Goal: Task Accomplishment & Management: Complete application form

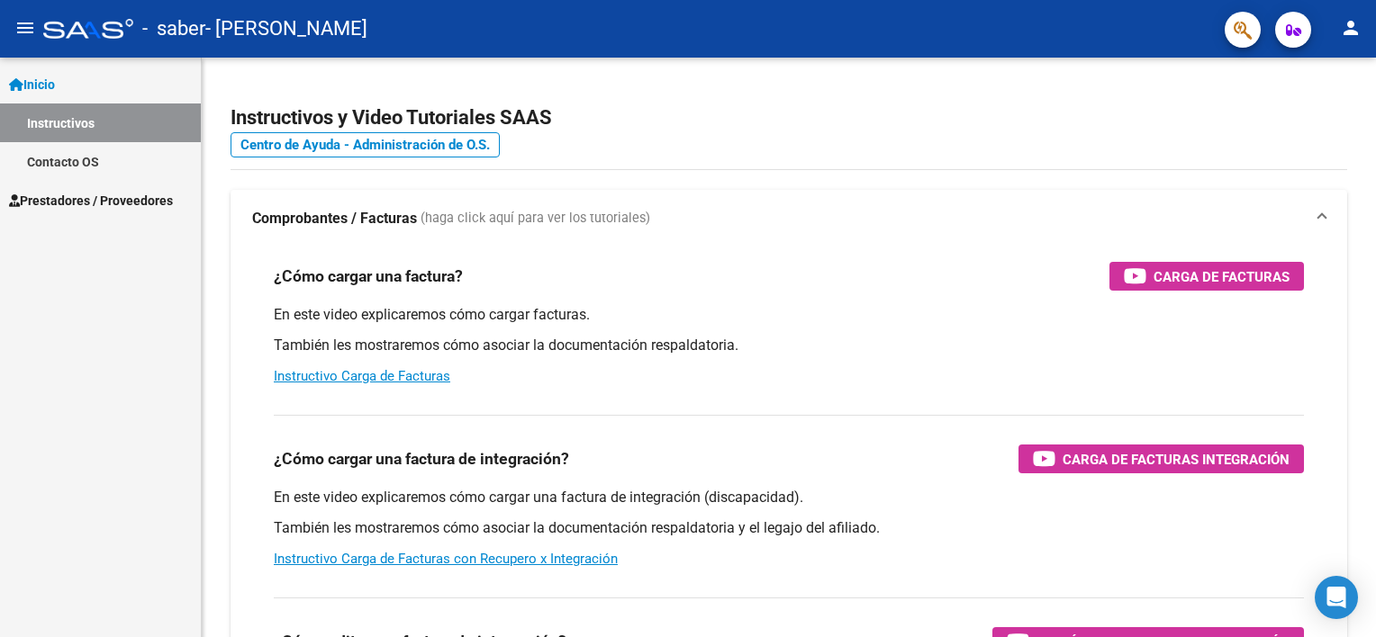
click at [106, 198] on span "Prestadores / Proveedores" at bounding box center [91, 201] width 164 height 20
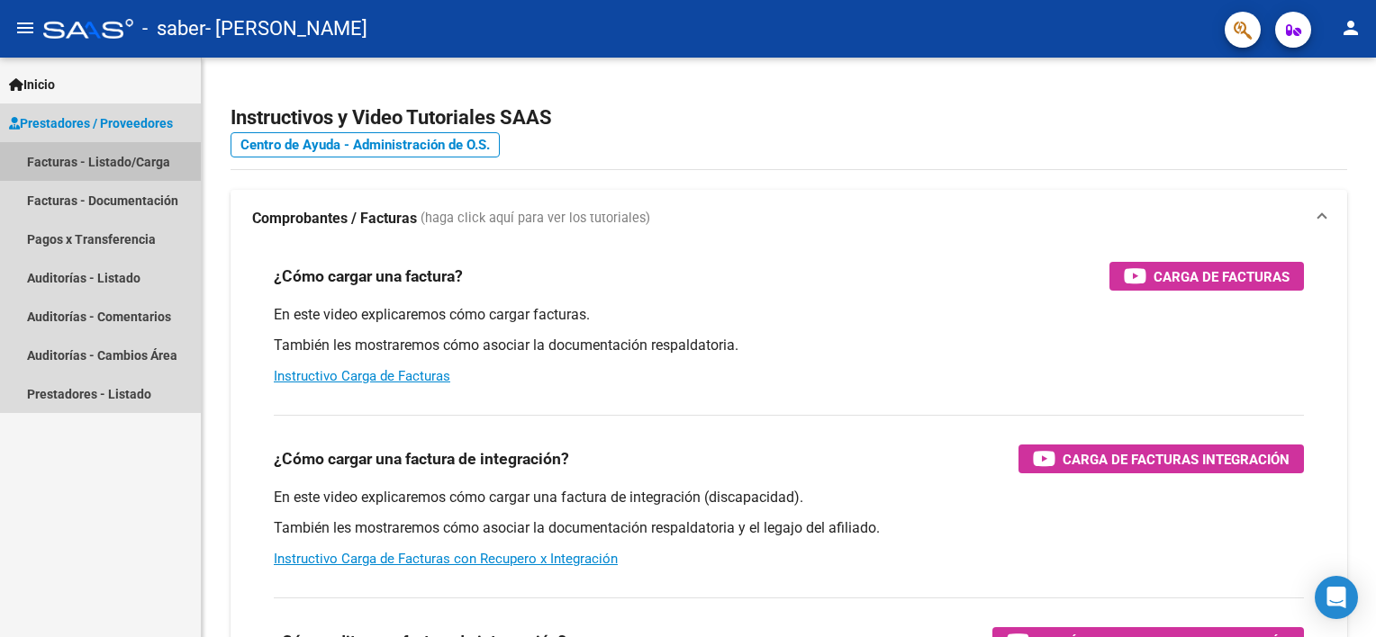
click at [119, 153] on link "Facturas - Listado/Carga" at bounding box center [100, 161] width 201 height 39
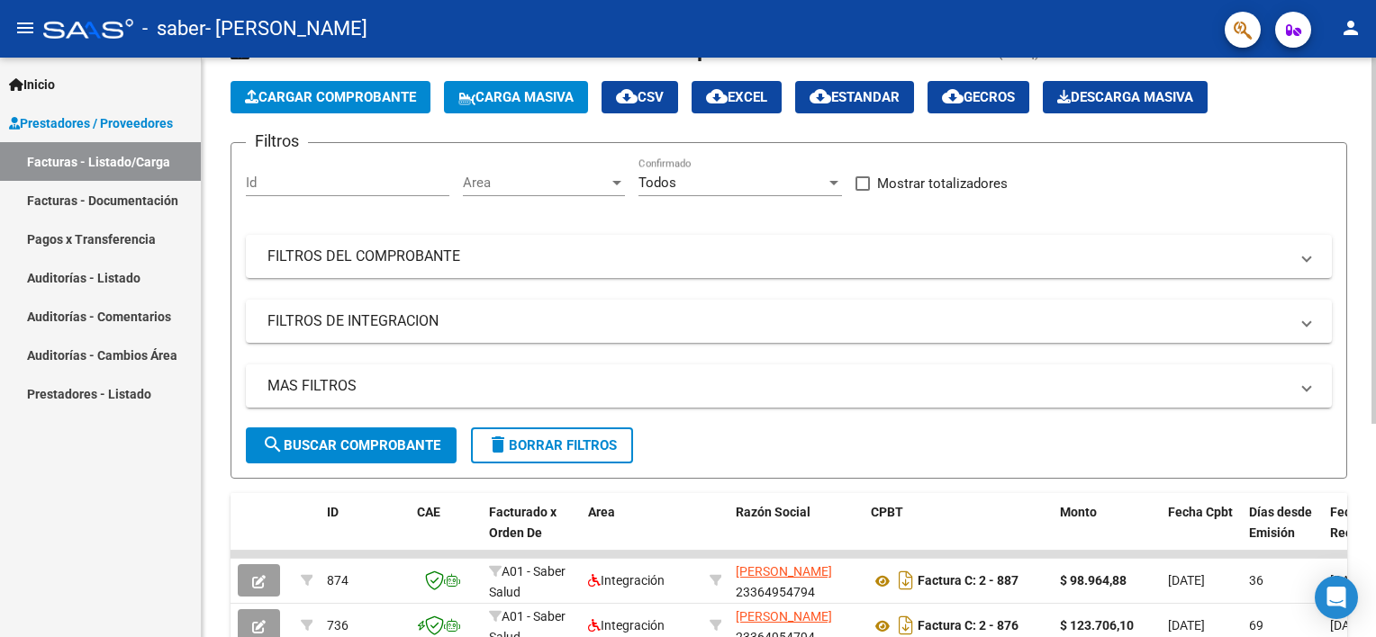
scroll to position [68, 0]
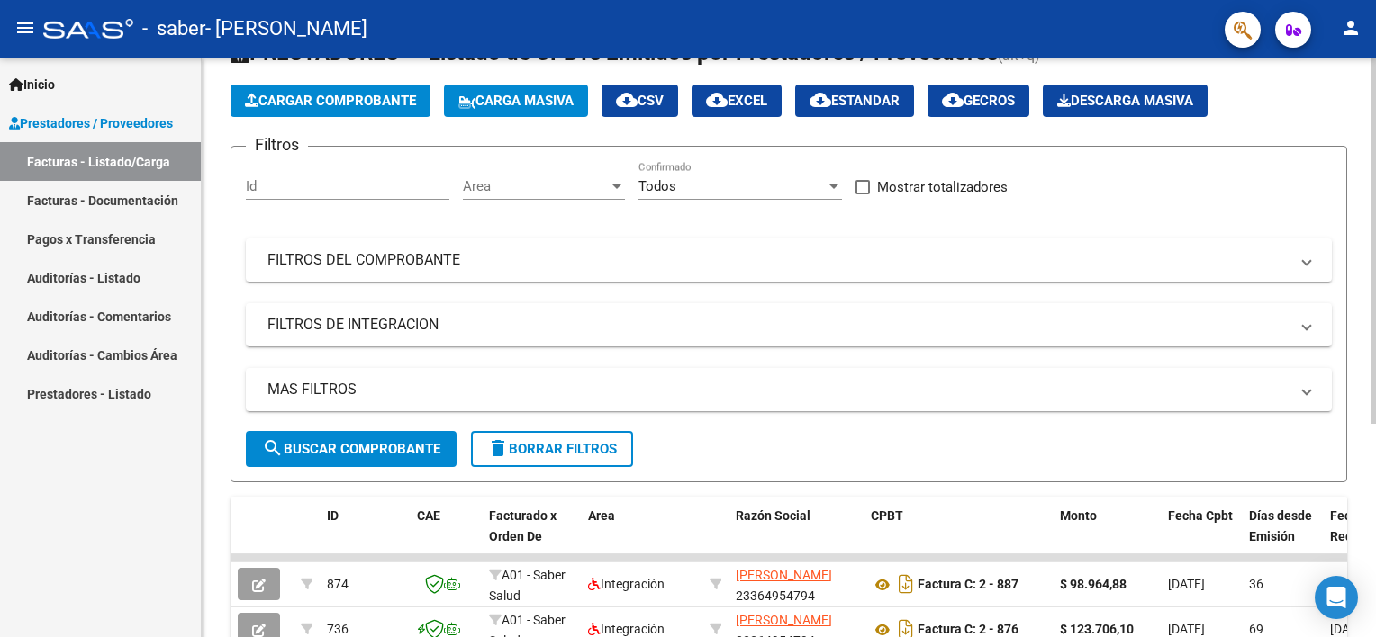
click at [344, 96] on span "Cargar Comprobante" at bounding box center [330, 101] width 171 height 16
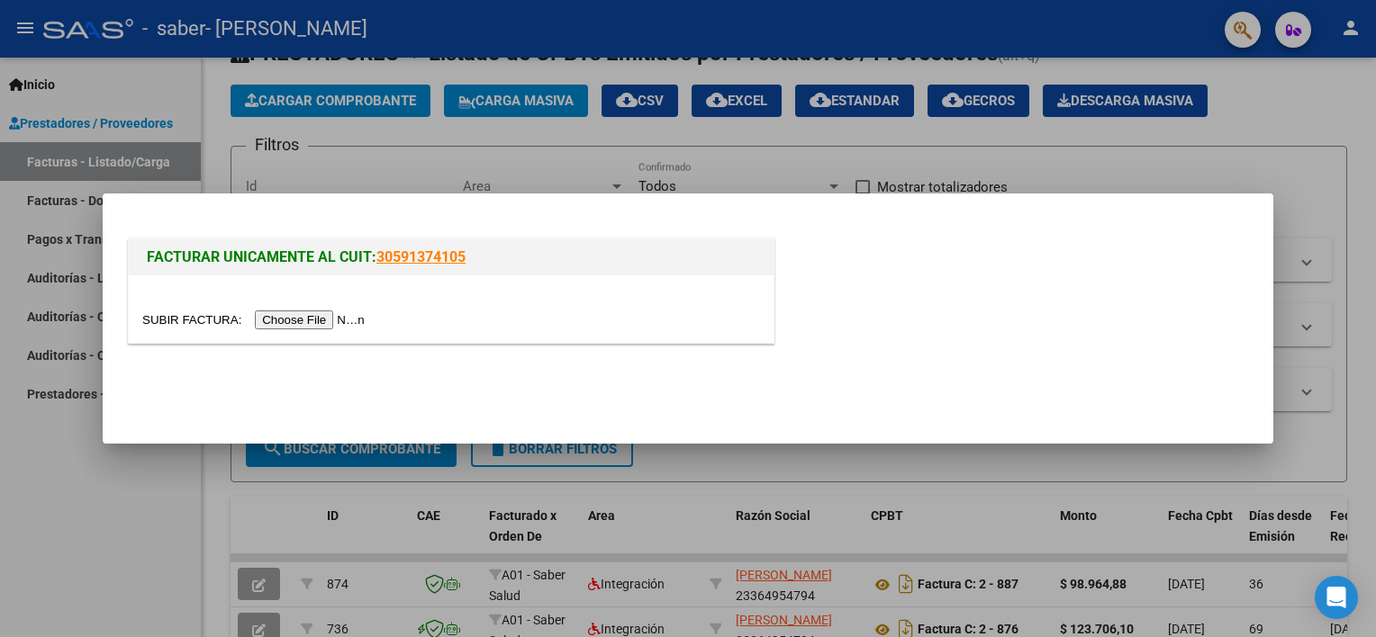
click at [324, 313] on input "file" at bounding box center [256, 320] width 228 height 19
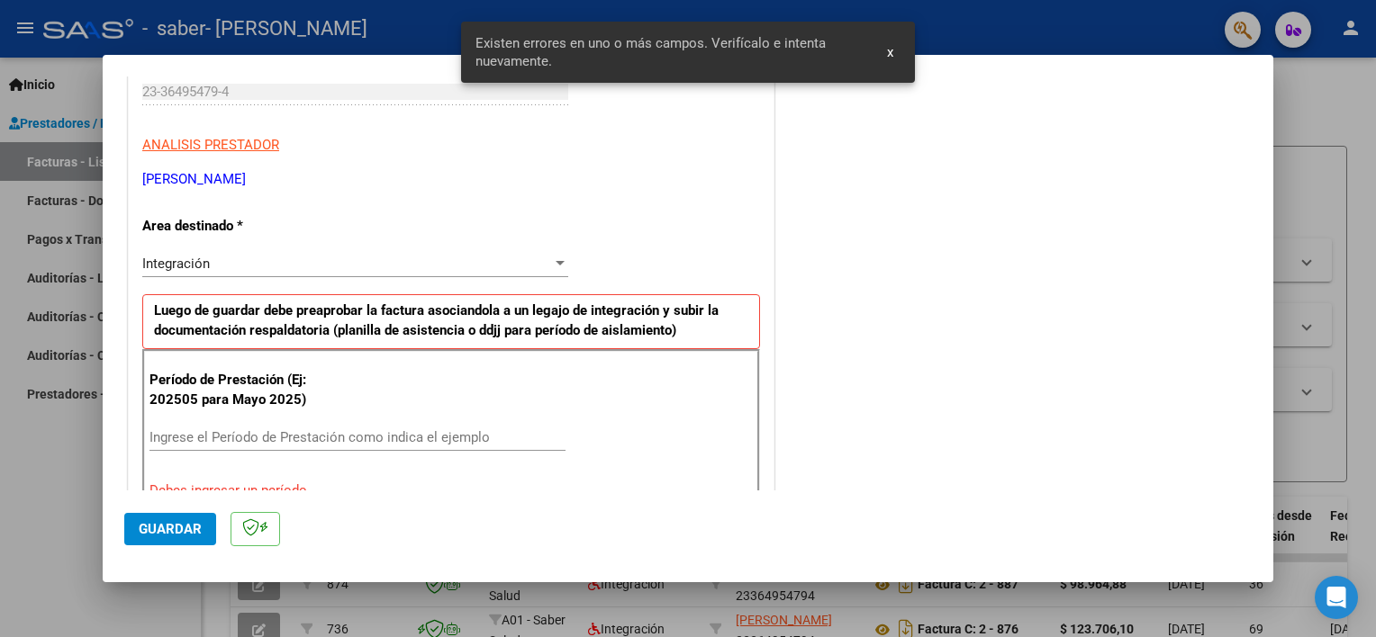
scroll to position [384, 0]
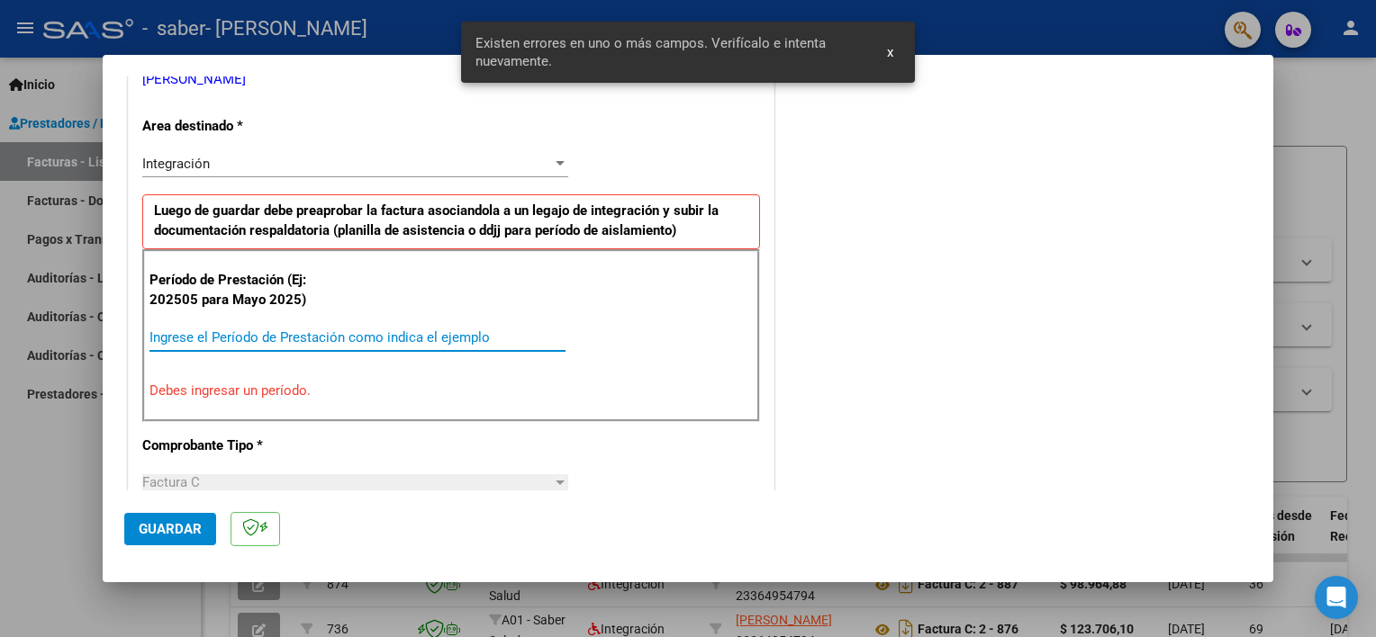
click at [248, 332] on input "Ingrese el Período de Prestación como indica el ejemplo" at bounding box center [357, 338] width 416 height 16
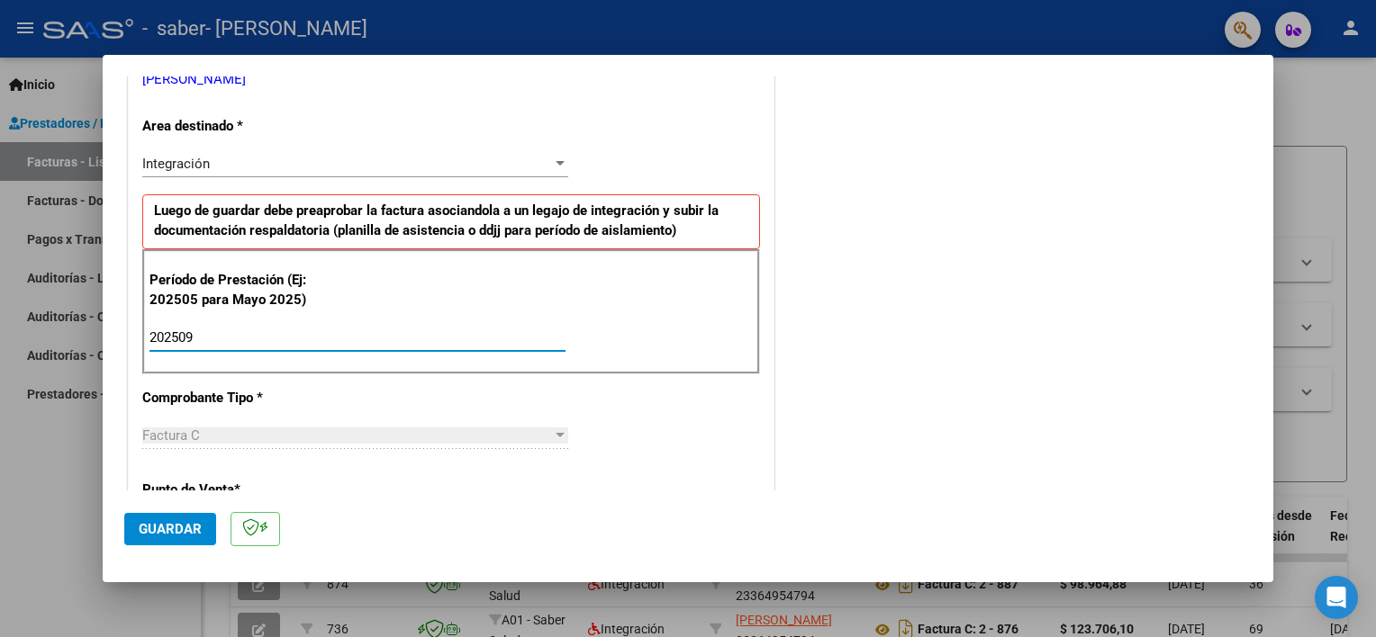
type input "202509"
click at [406, 396] on div "CUIT * 23-36495479-4 Ingresar CUIT ANALISIS PRESTADOR [PERSON_NAME] [PERSON_NAM…" at bounding box center [451, 594] width 645 height 1355
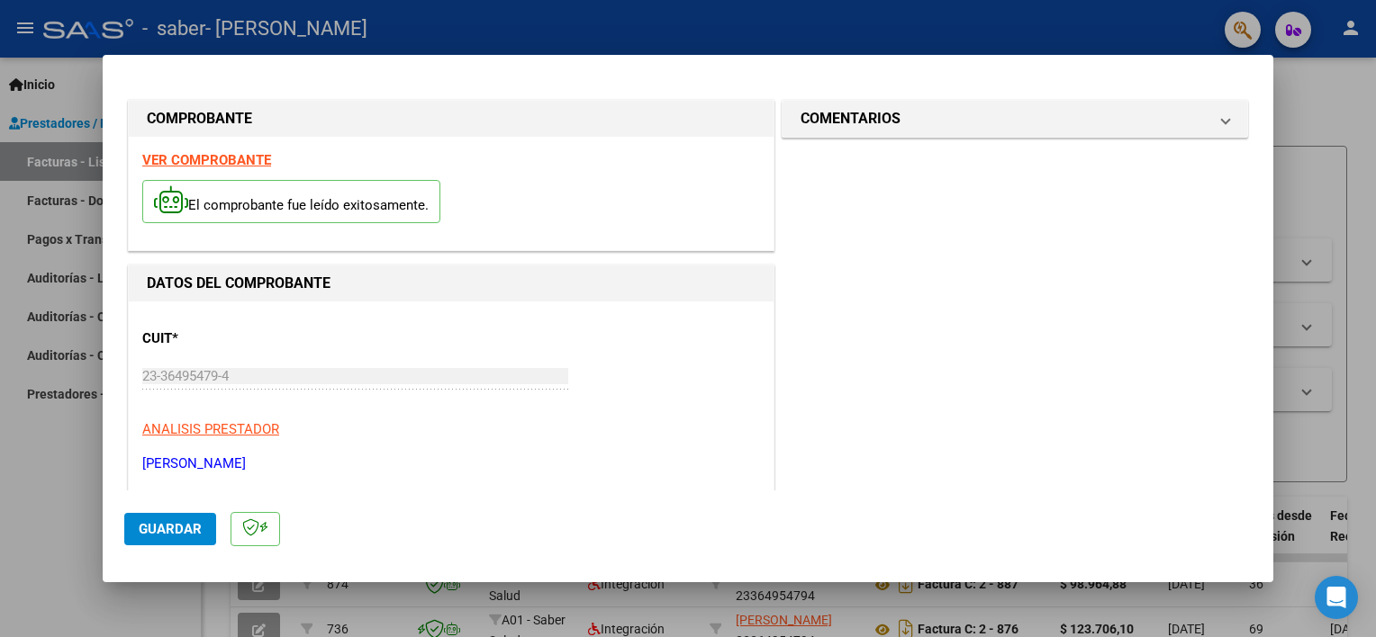
click at [187, 534] on span "Guardar" at bounding box center [170, 529] width 63 height 16
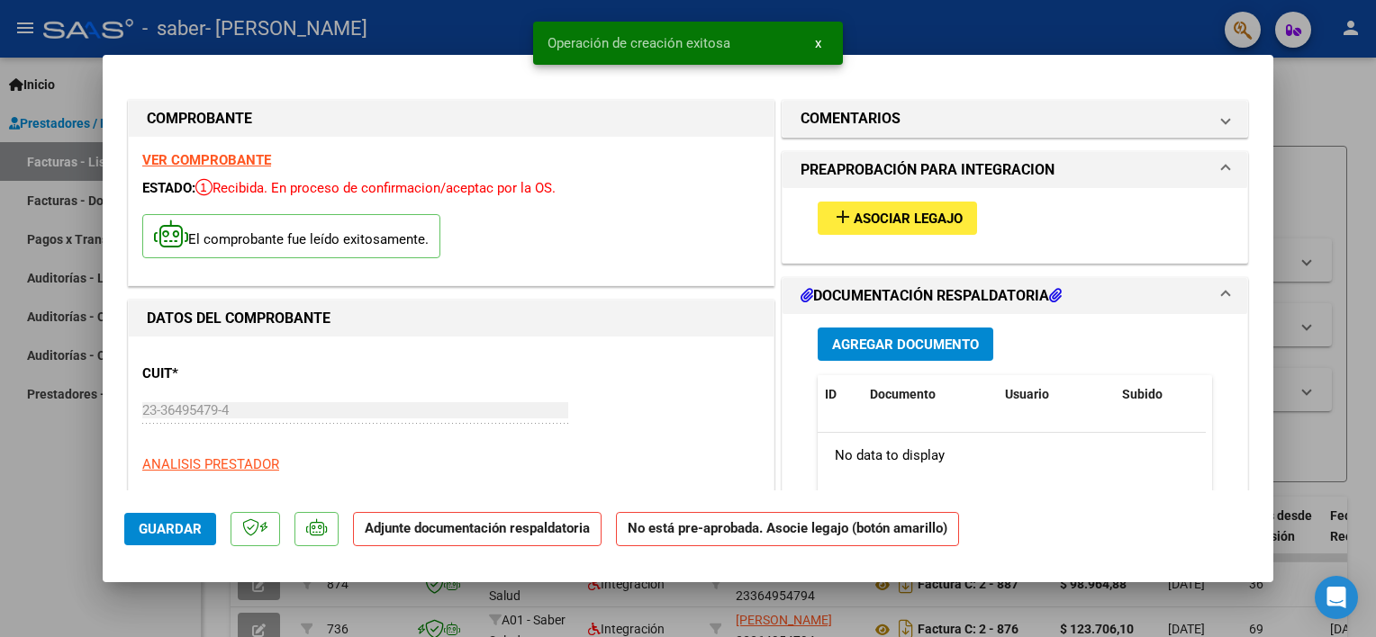
click at [881, 233] on button "add Asociar Legajo" at bounding box center [897, 218] width 159 height 33
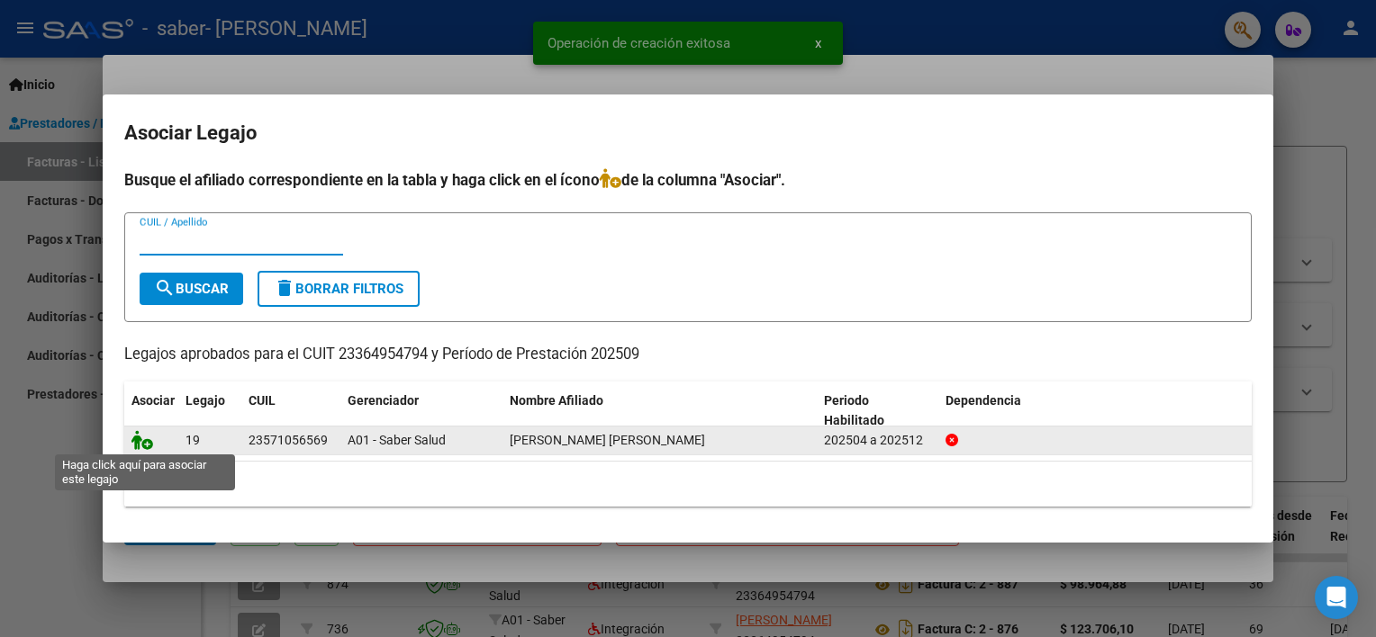
click at [138, 449] on icon at bounding box center [142, 440] width 22 height 20
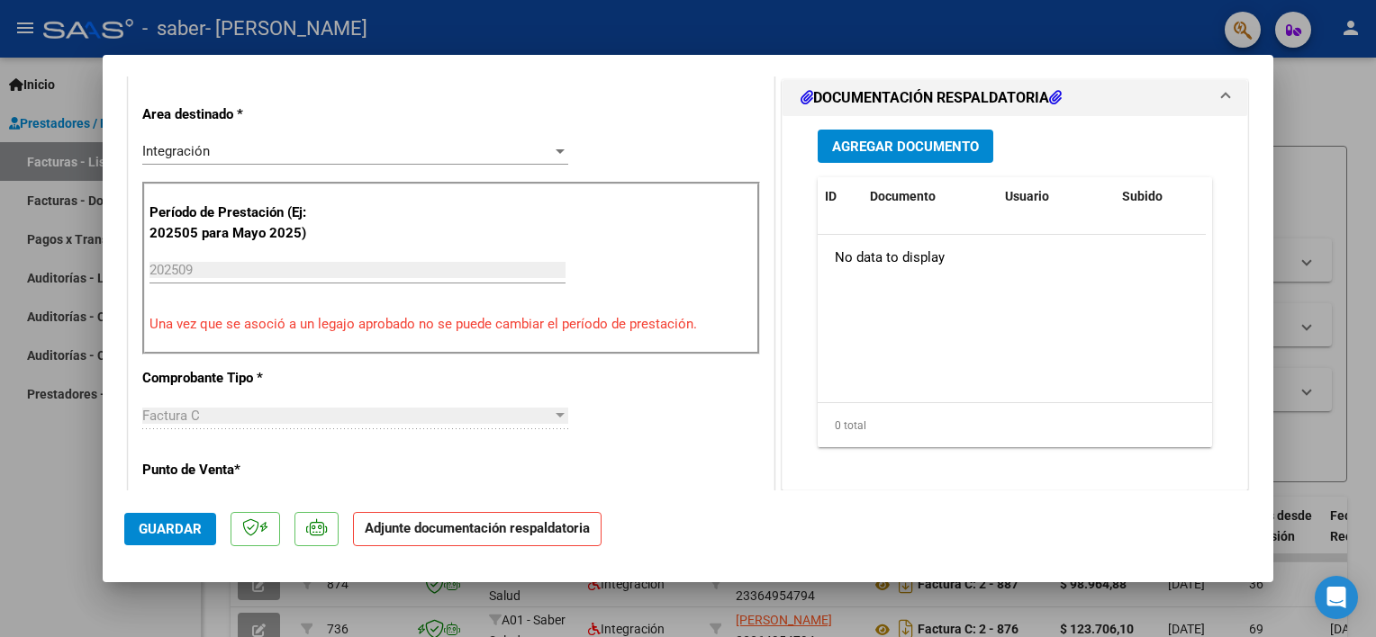
scroll to position [360, 0]
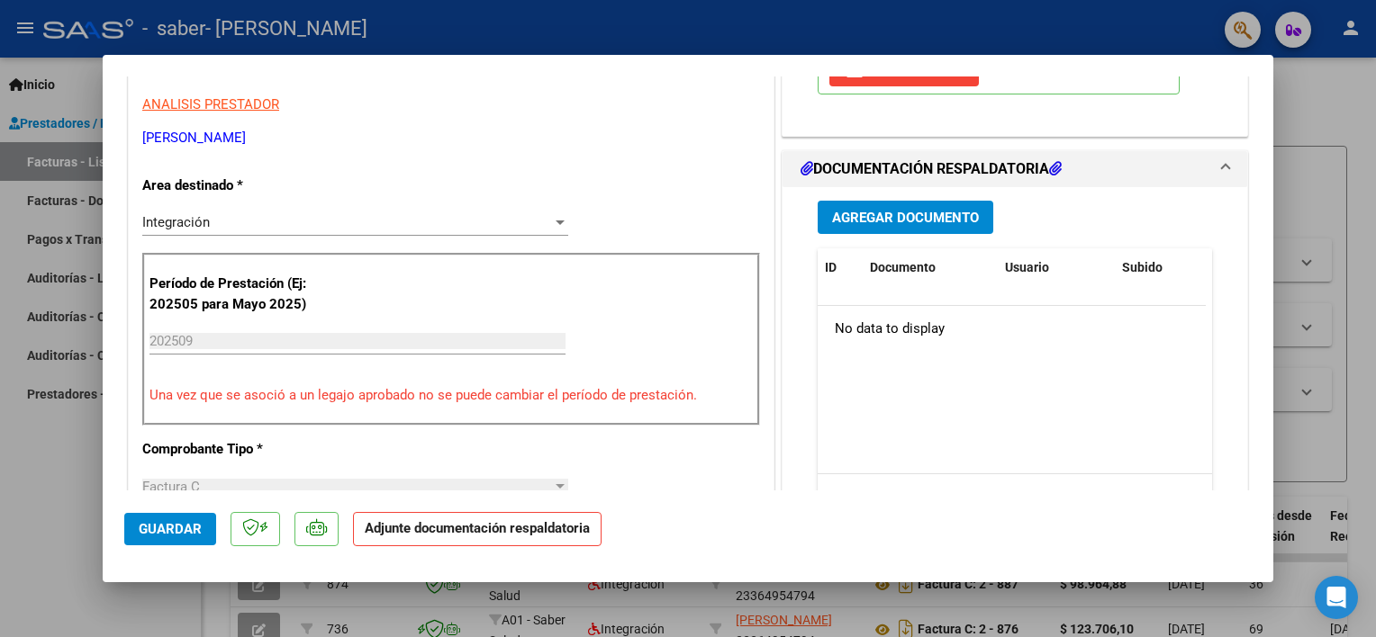
click at [868, 217] on span "Agregar Documento" at bounding box center [905, 218] width 147 height 16
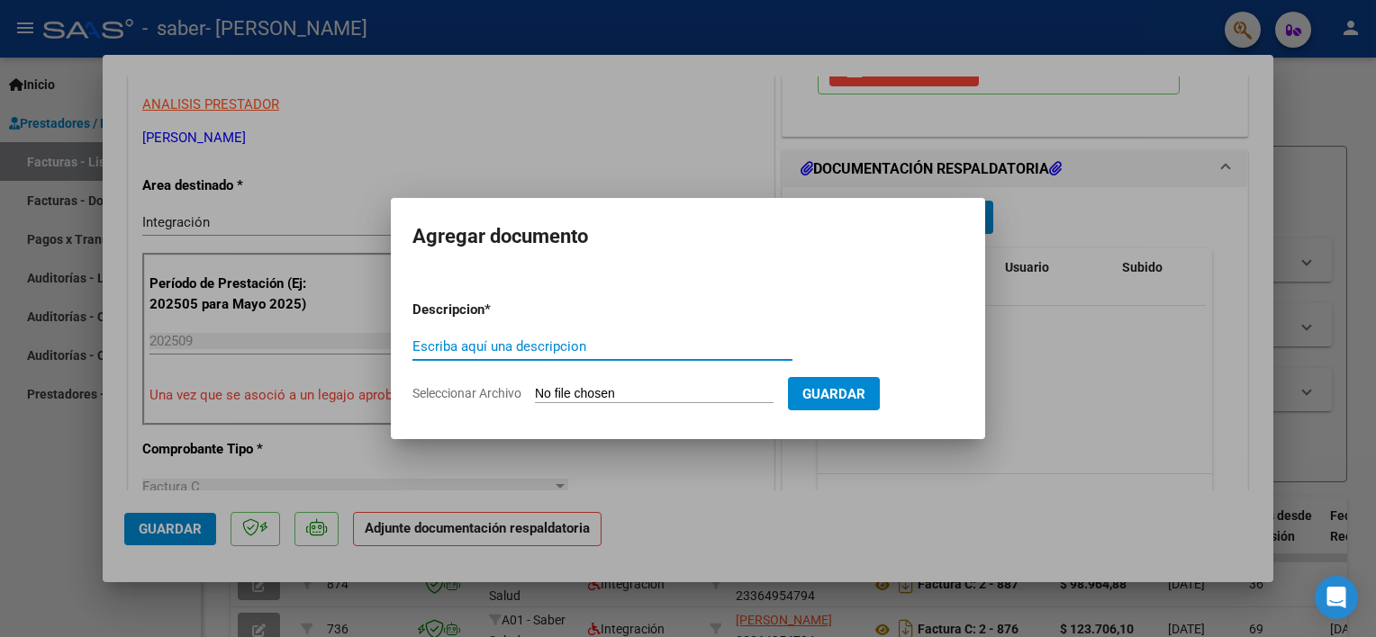
click at [512, 352] on input "Escriba aquí una descripcion" at bounding box center [602, 347] width 380 height 16
type input "O"
type input "PLANILLA [PERSON_NAME] SABER [DATE] TO"
click at [615, 401] on input "Seleccionar Archivo" at bounding box center [654, 394] width 239 height 17
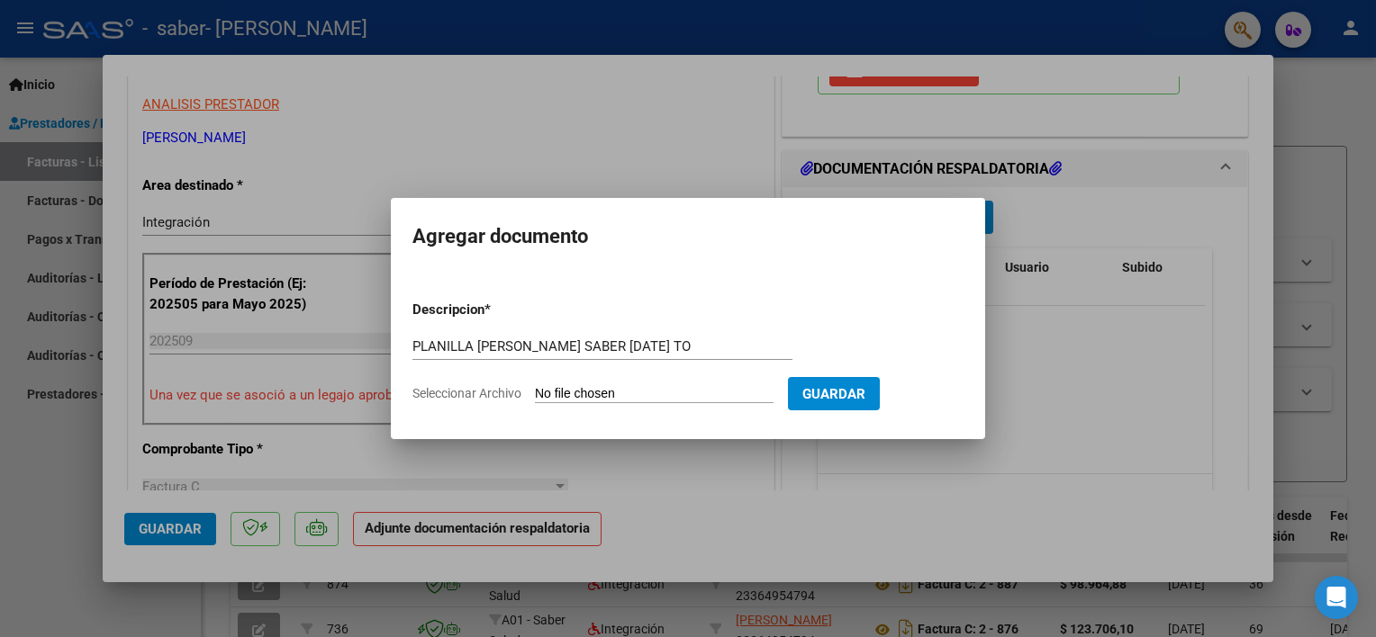
type input "C:\fakepath\PLANILLA [PERSON_NAME] SABER [DATE] TO.pdf"
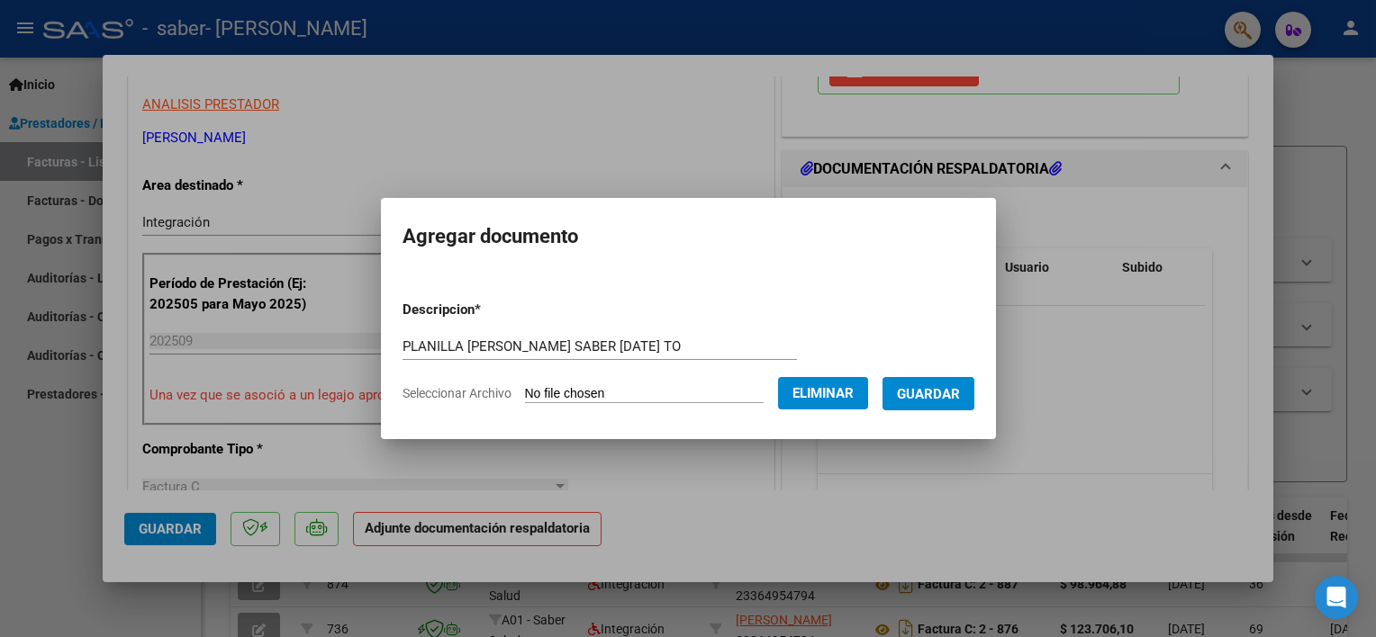
click at [904, 396] on span "Guardar" at bounding box center [928, 394] width 63 height 16
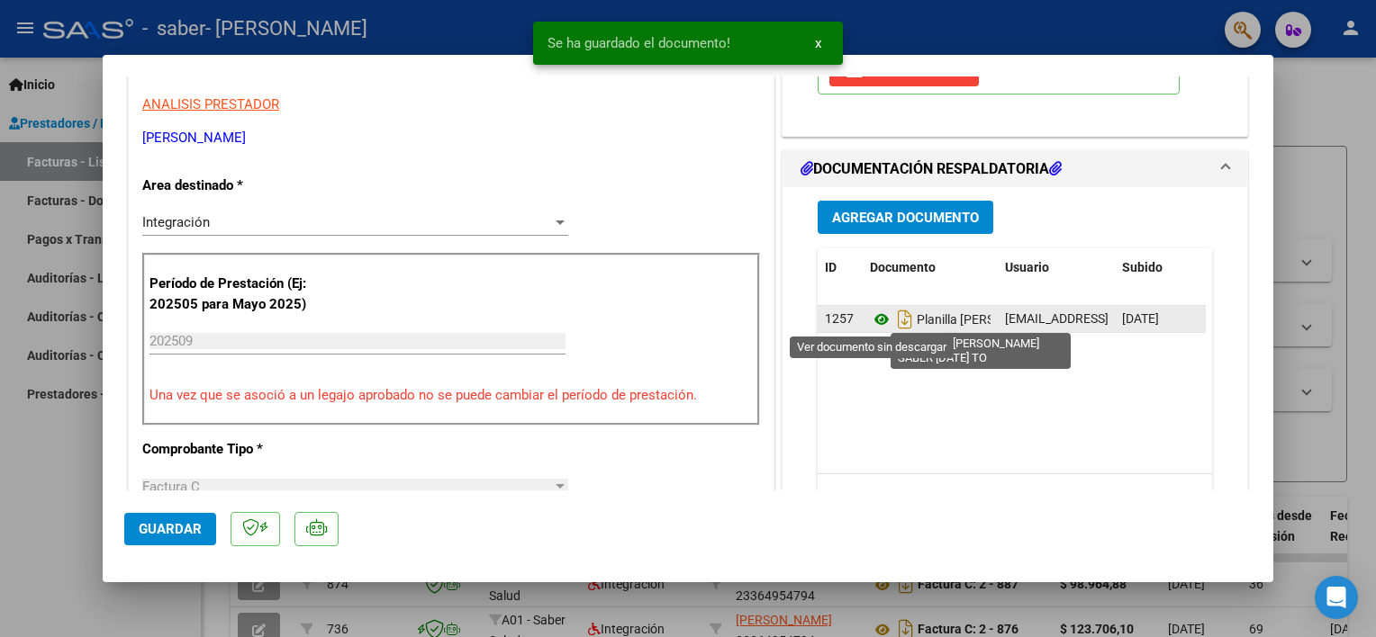
click at [870, 323] on icon at bounding box center [881, 320] width 23 height 22
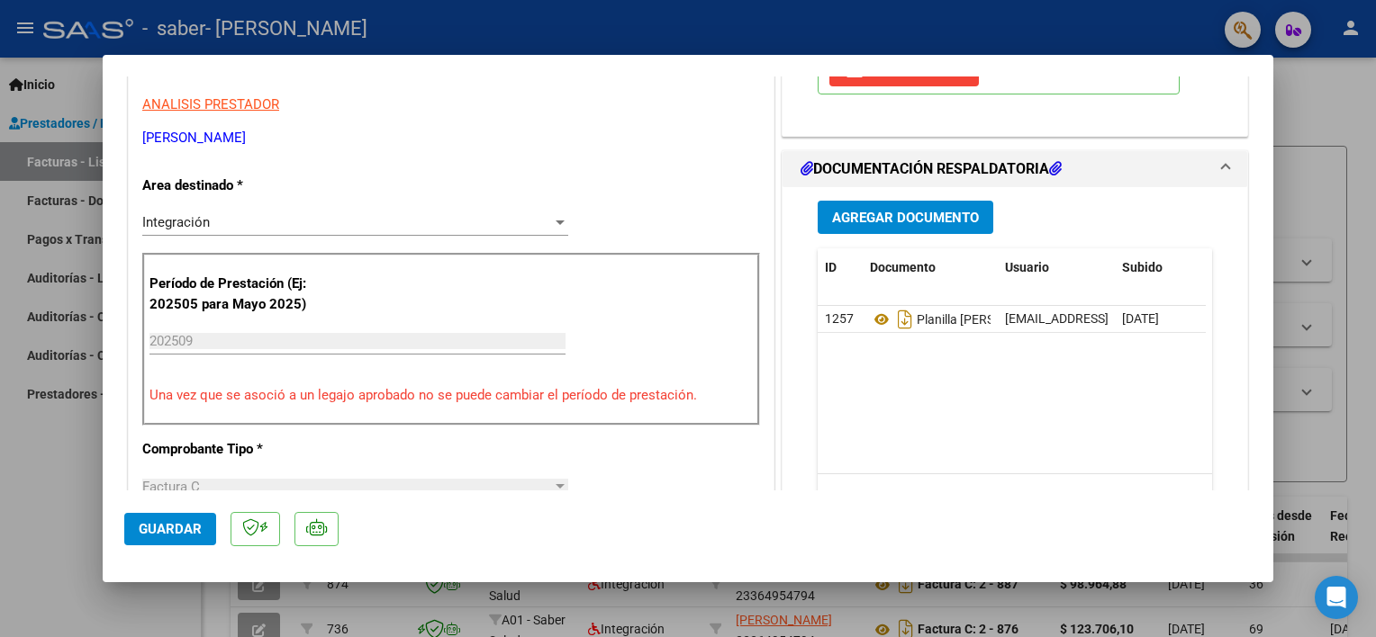
click at [0, 497] on html "menu - saber - [PERSON_NAME] person Inicio Instructivos Contacto OS Prestadores…" at bounding box center [688, 318] width 1376 height 637
click at [36, 461] on div at bounding box center [688, 318] width 1376 height 637
type input "$ 0,00"
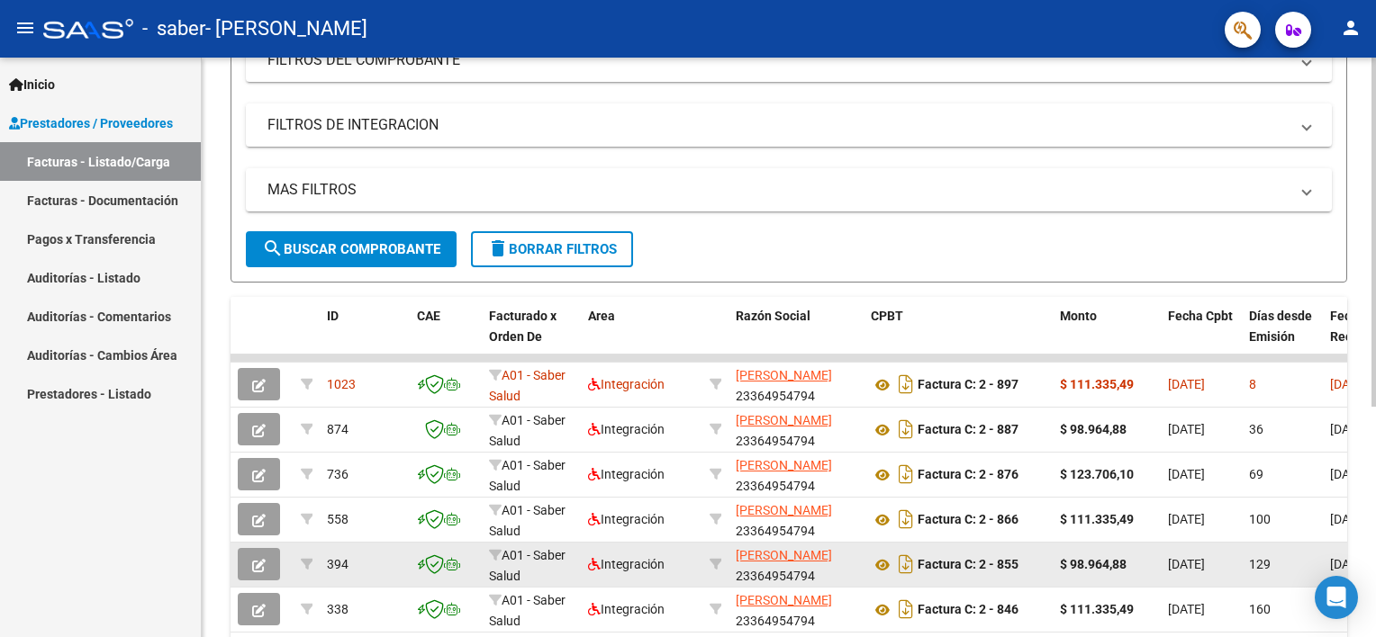
scroll to position [383, 0]
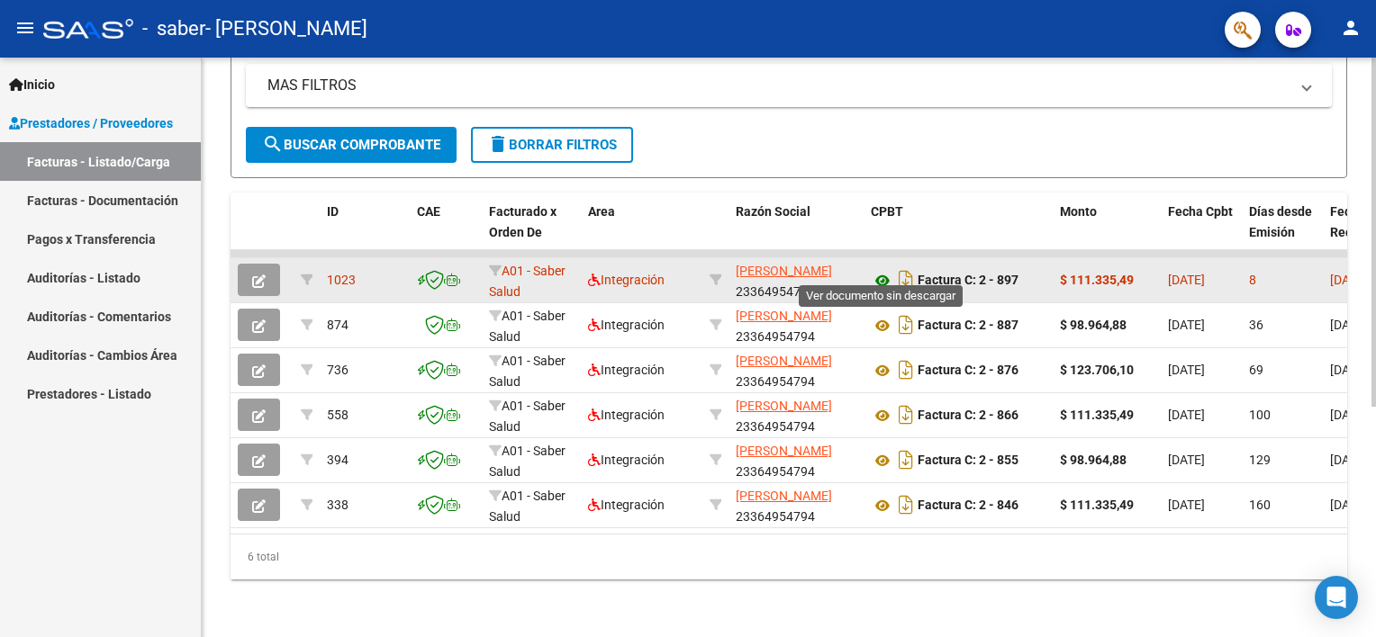
click at [882, 272] on icon at bounding box center [882, 281] width 23 height 22
drag, startPoint x: 1138, startPoint y: 270, endPoint x: 1073, endPoint y: 277, distance: 65.2
click at [1073, 277] on datatable-body-cell "$ 111.335,49" at bounding box center [1107, 280] width 108 height 44
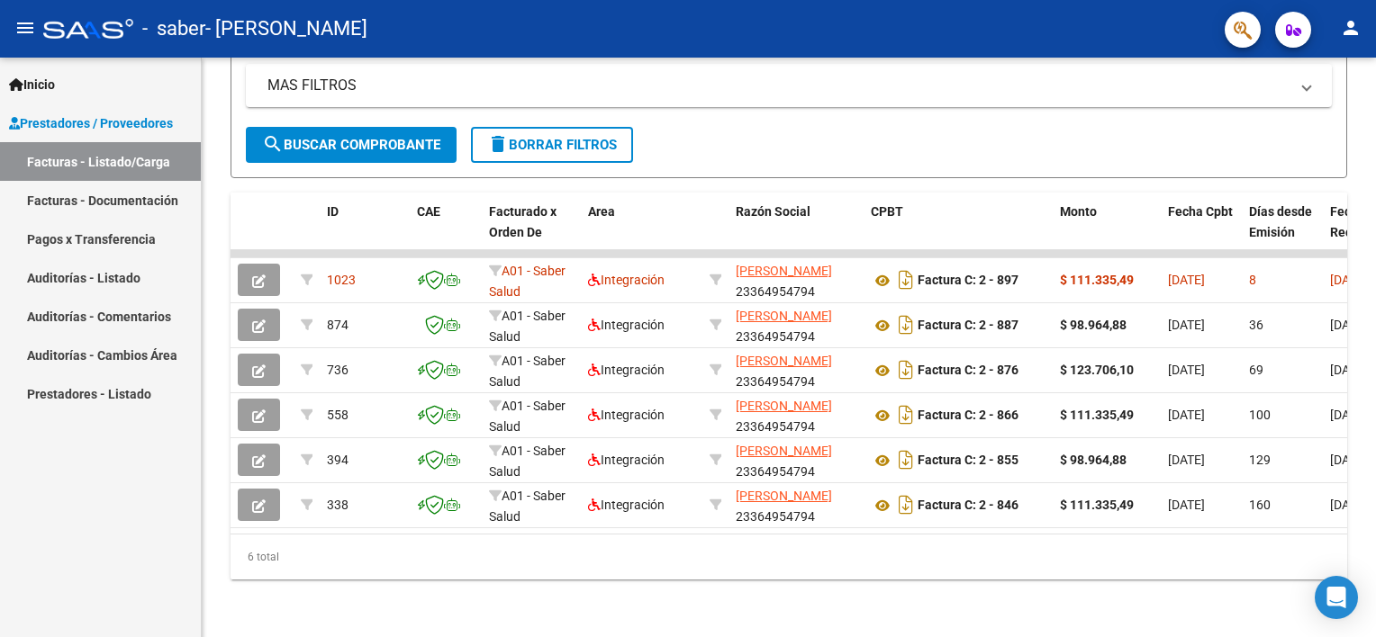
copy strong "111.335,49"
